Goal: Information Seeking & Learning: Check status

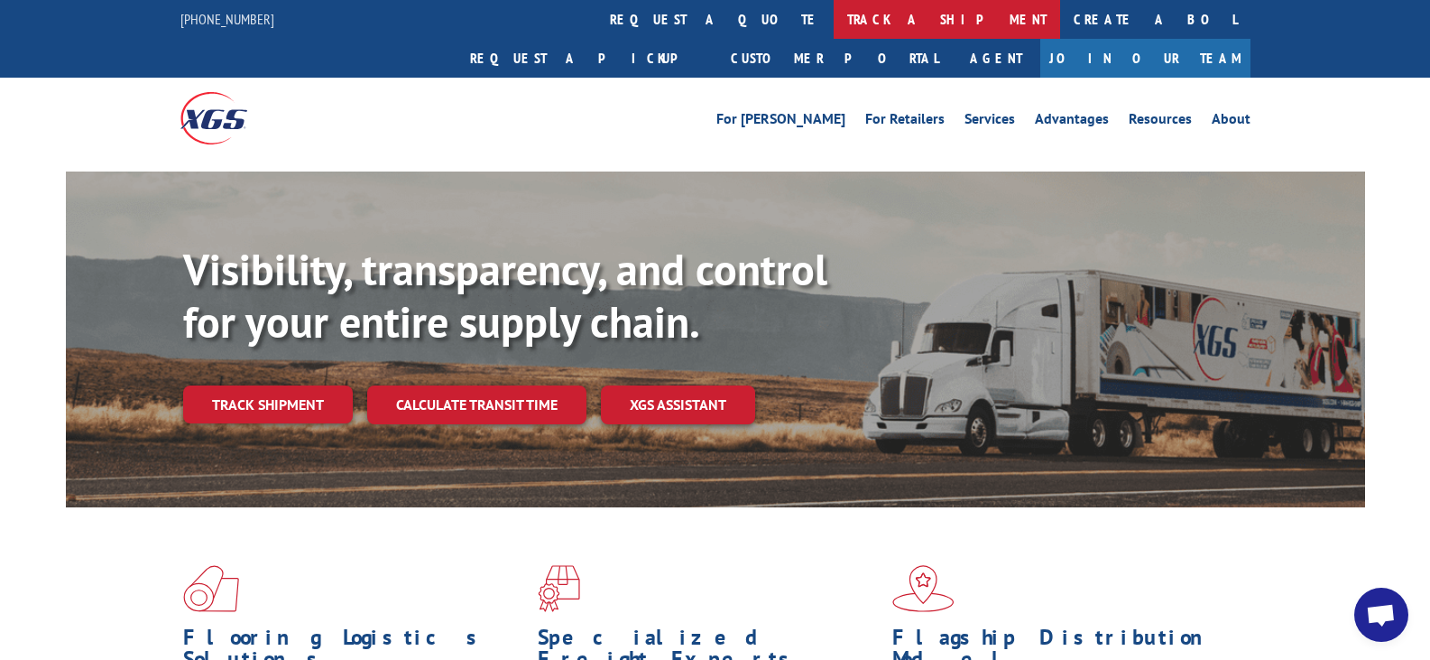
click at [834, 18] on link "track a shipment" at bounding box center [947, 19] width 226 height 39
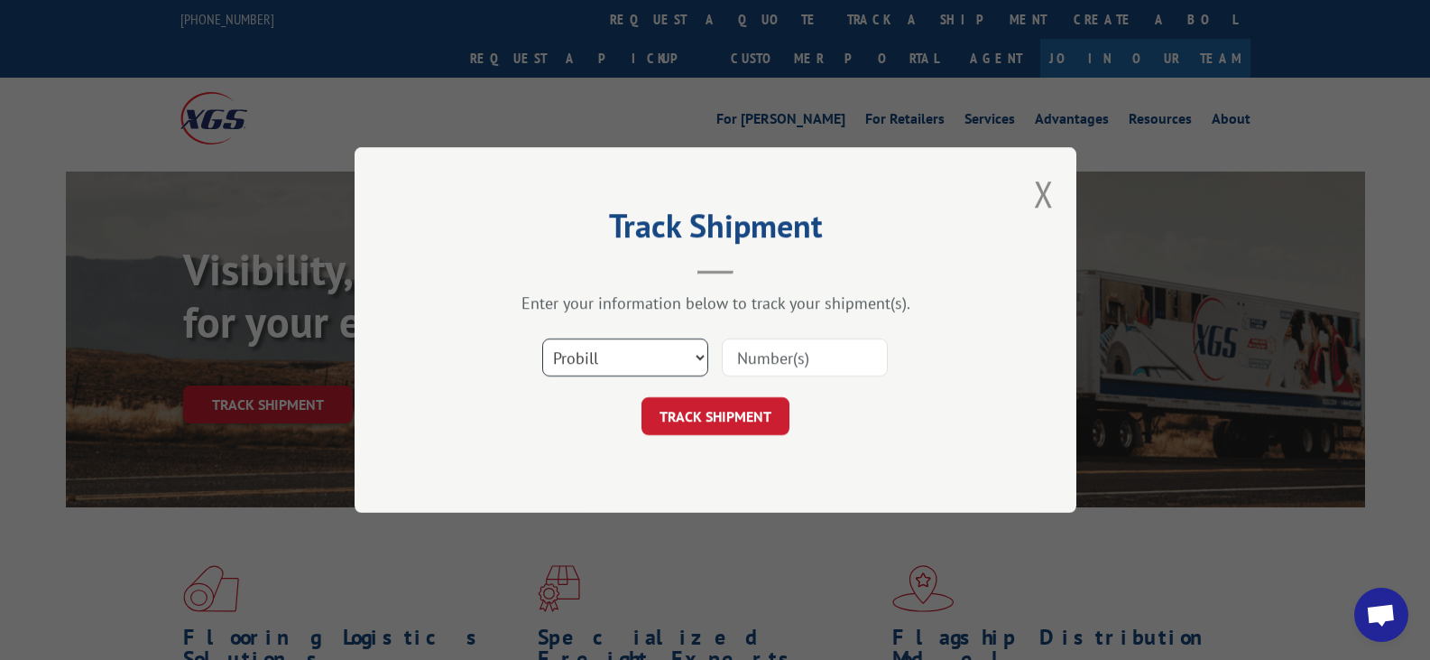
click at [644, 350] on select "Select category... Probill BOL PO" at bounding box center [625, 357] width 166 height 38
select select "bol"
click at [542, 338] on select "Select category... Probill BOL PO" at bounding box center [625, 357] width 166 height 38
click at [764, 356] on input at bounding box center [805, 357] width 166 height 38
paste input "191868"
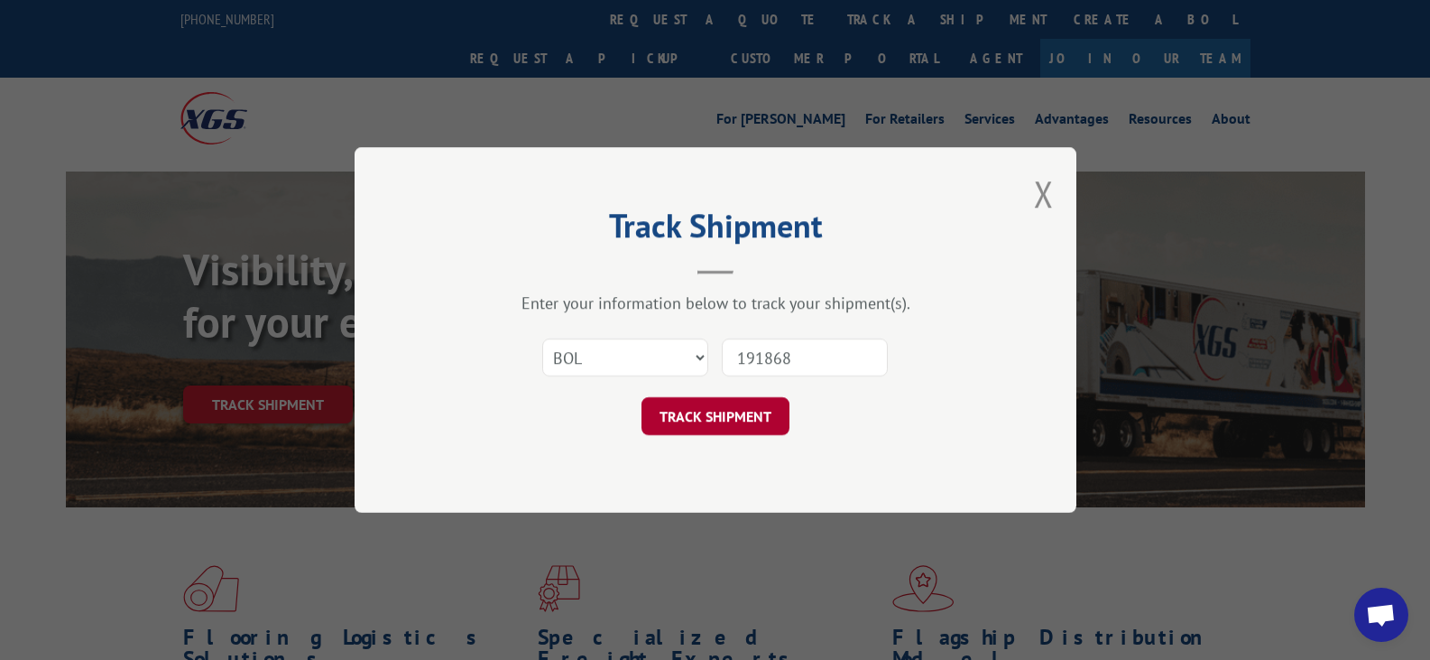
type input "191868"
click at [708, 425] on button "TRACK SHIPMENT" at bounding box center [716, 416] width 148 height 38
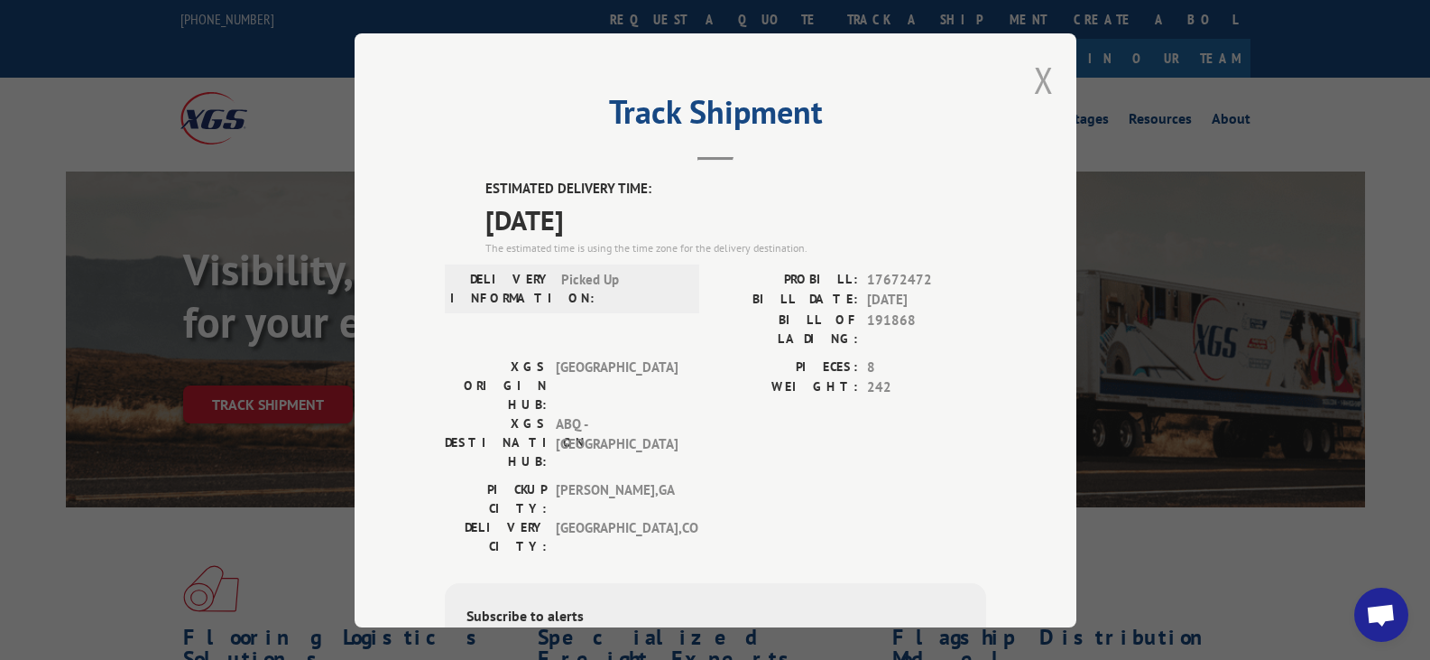
click at [1034, 80] on button "Close modal" at bounding box center [1044, 80] width 20 height 48
